Goal: Check status: Check status

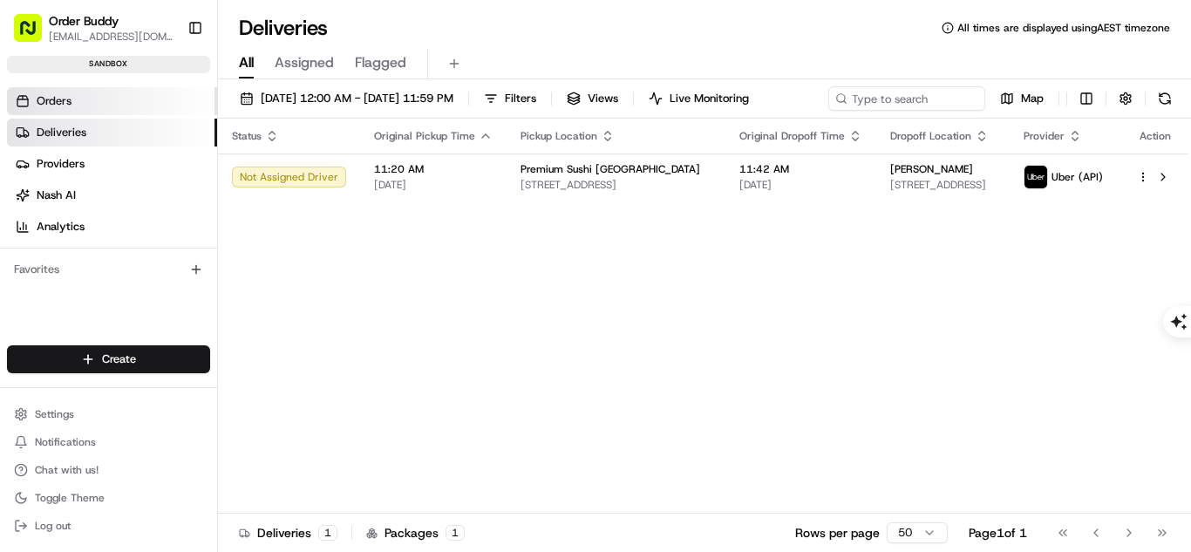
click at [76, 103] on link "Orders" at bounding box center [112, 101] width 210 height 28
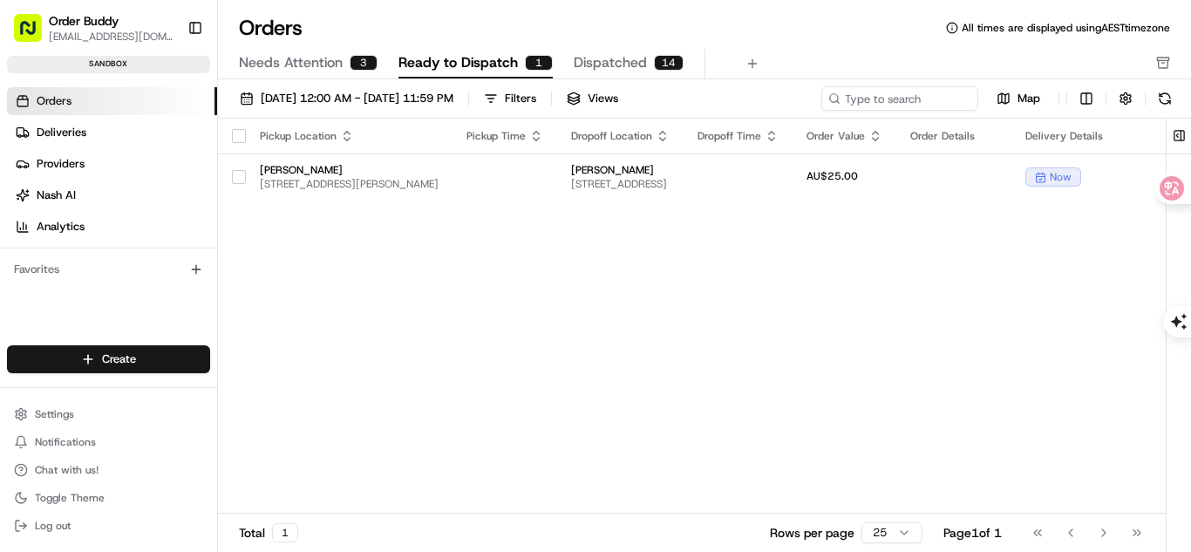
click at [351, 60] on div "3" at bounding box center [364, 63] width 28 height 16
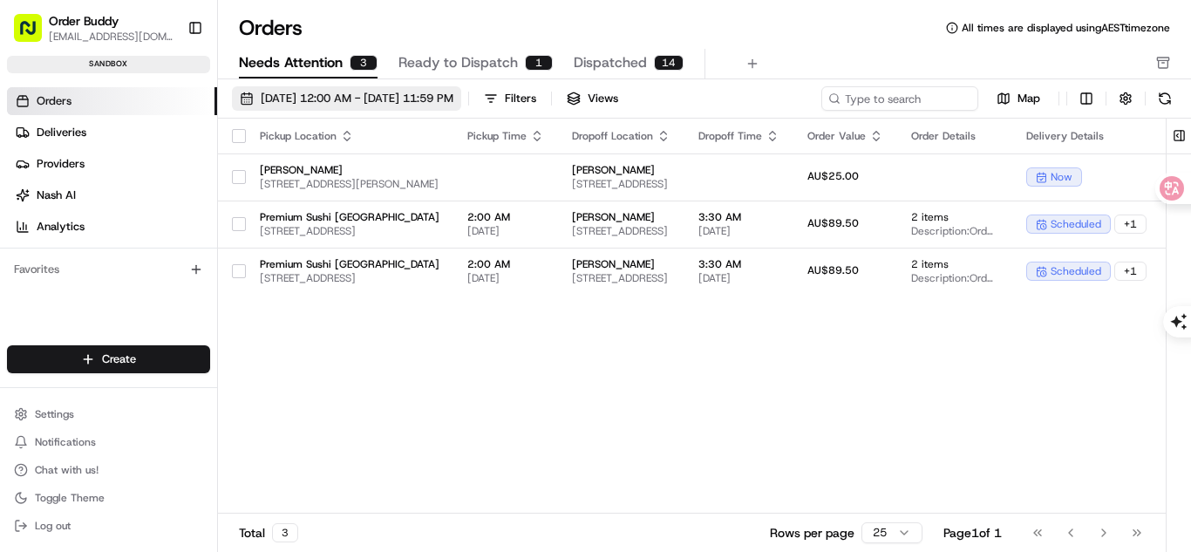
click at [419, 102] on span "[DATE] 12:00 AM - [DATE] 11:59 PM" at bounding box center [357, 99] width 193 height 16
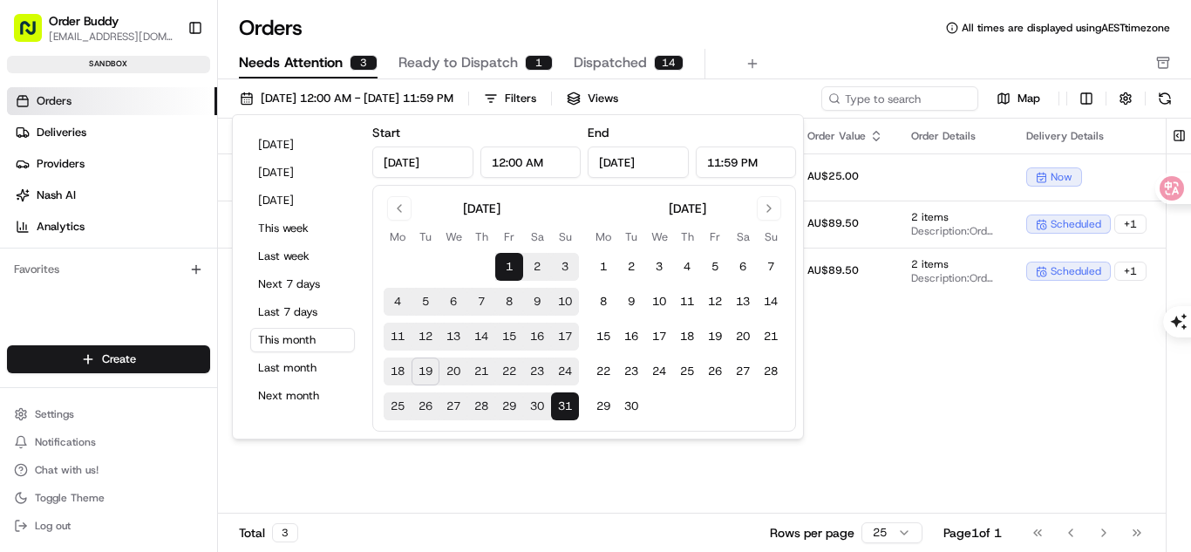
click at [567, 401] on button "31" at bounding box center [565, 406] width 28 height 28
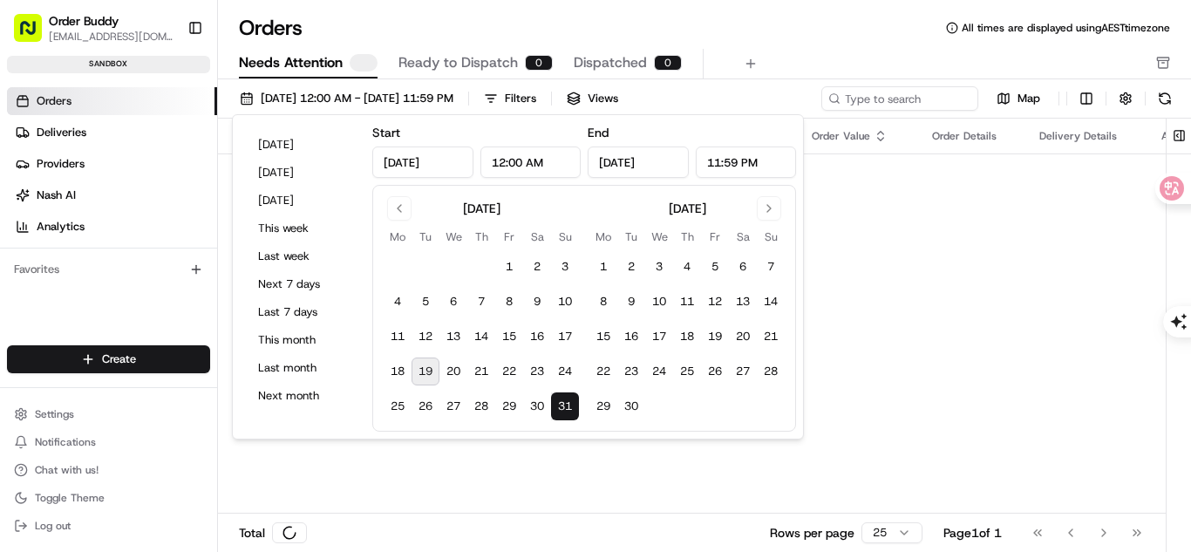
click at [566, 406] on button "31" at bounding box center [565, 406] width 28 height 28
click at [416, 367] on button "19" at bounding box center [426, 372] width 28 height 28
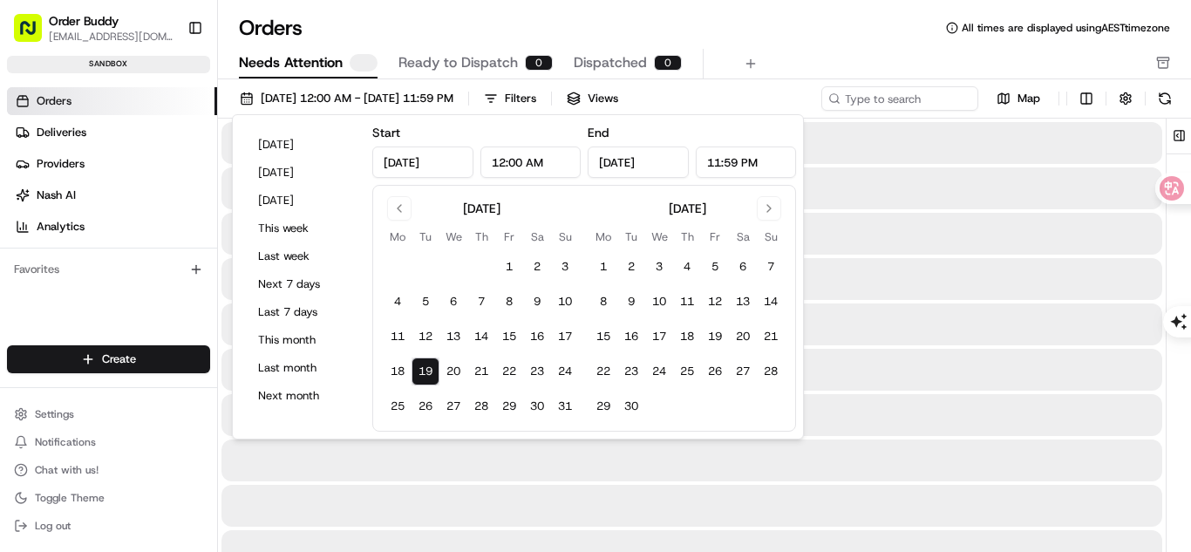
type input "[DATE]"
click at [416, 367] on button "19" at bounding box center [426, 372] width 28 height 28
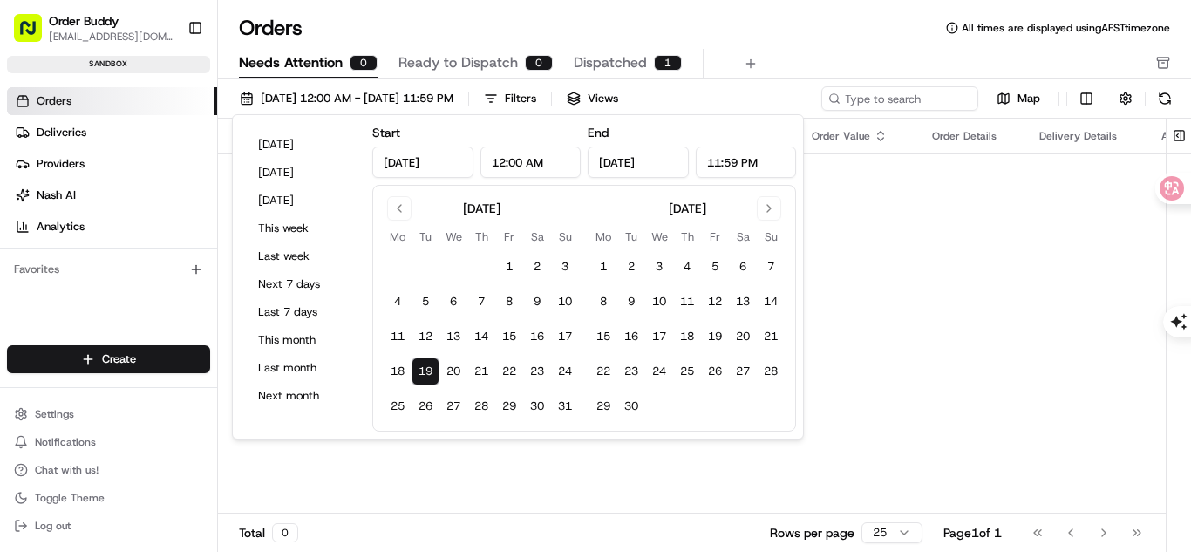
click at [913, 334] on div "Pickup Location Pickup Time Dropoff Location Dropoff Time Order Value Order Det…" at bounding box center [715, 316] width 994 height 395
